Goal: Transaction & Acquisition: Purchase product/service

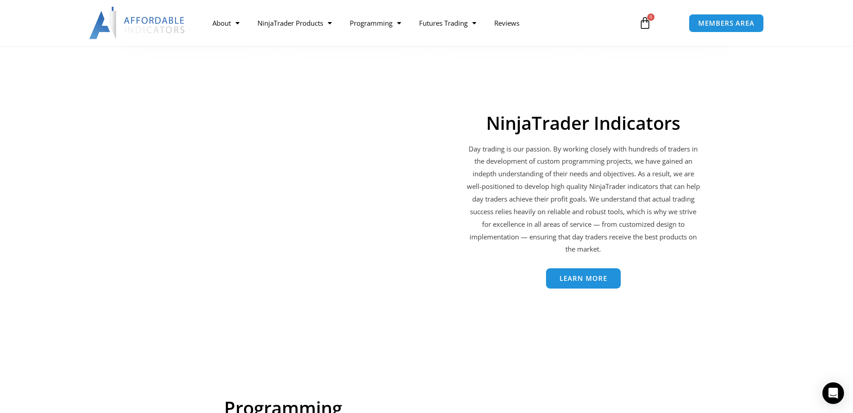
scroll to position [1356, 0]
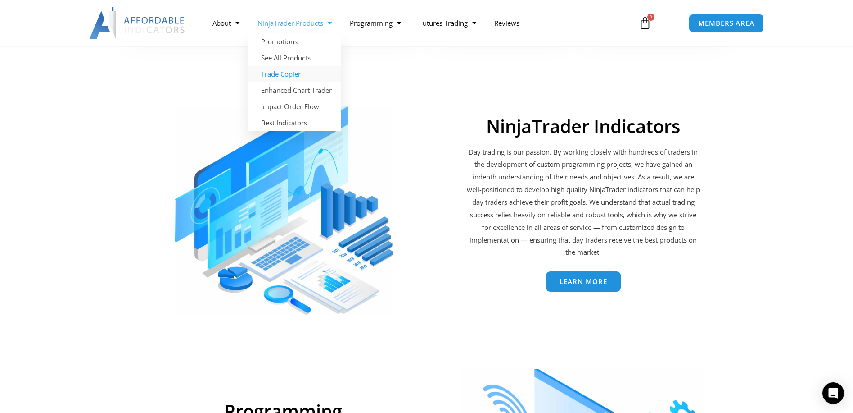
click at [293, 73] on link "Trade Copier" at bounding box center [295, 74] width 92 height 16
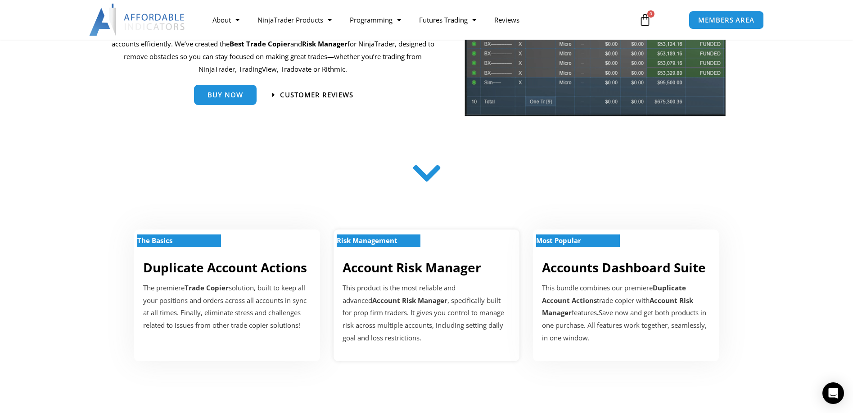
scroll to position [90, 0]
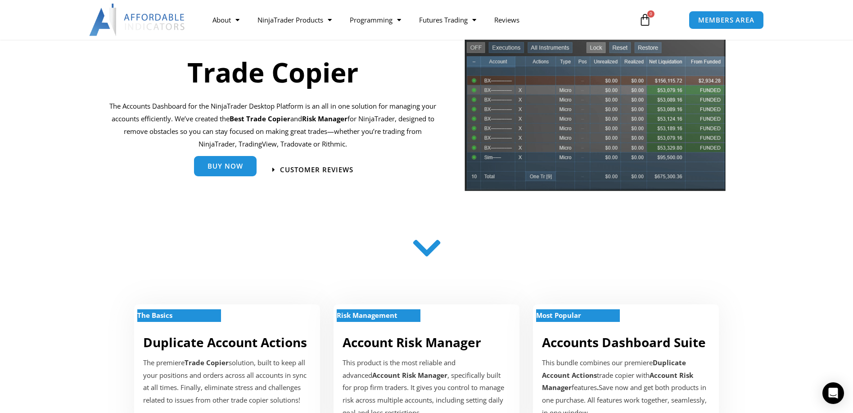
click at [247, 168] on link "Buy Now" at bounding box center [225, 166] width 63 height 20
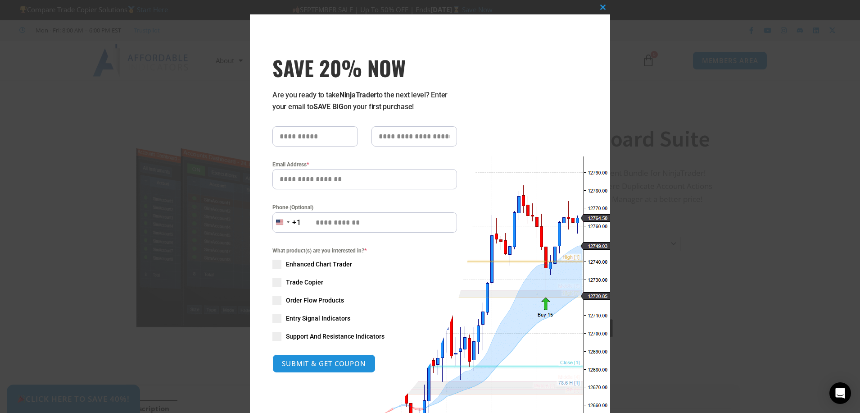
click at [275, 282] on span "SAVE 20% NOW popup" at bounding box center [276, 281] width 9 height 9
click at [599, 9] on span "SAVE 20% NOW popup" at bounding box center [603, 7] width 14 height 5
